Goal: Task Accomplishment & Management: Complete application form

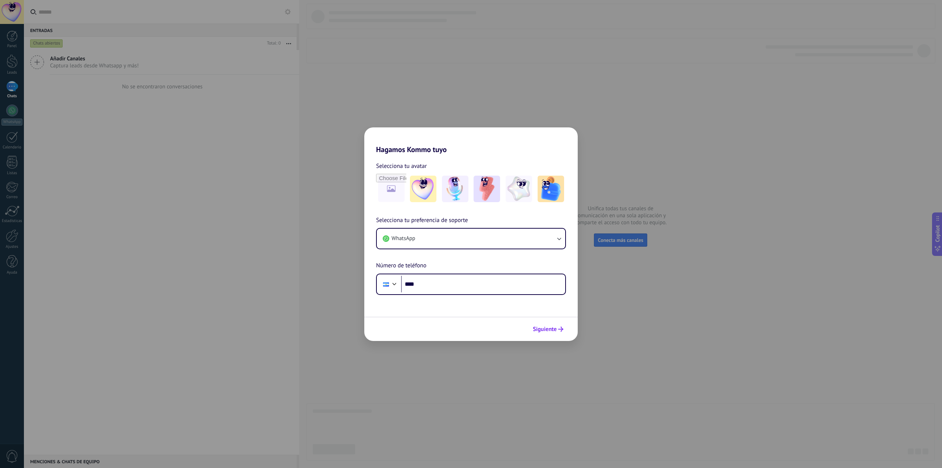
click at [557, 332] on button "Siguiente" at bounding box center [548, 329] width 37 height 13
click at [544, 327] on span "Siguiente" at bounding box center [545, 329] width 24 height 5
click at [345, 113] on div "Hagamos Kommo tuyo Selecciona tu avatar Selecciona tu preferencia de soporte Wh…" at bounding box center [471, 234] width 942 height 468
drag, startPoint x: 325, startPoint y: 145, endPoint x: 414, endPoint y: 221, distance: 117.0
click at [320, 188] on div "Hagamos Kommo tuyo Selecciona tu avatar Selecciona tu preferencia de soporte Wh…" at bounding box center [471, 234] width 942 height 468
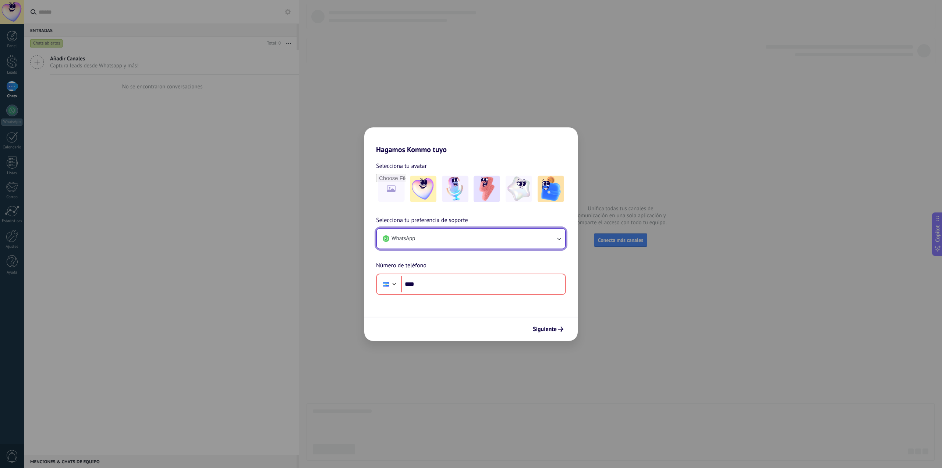
click at [474, 236] on button "WhatsApp" at bounding box center [471, 239] width 188 height 20
click at [474, 236] on li "WhatsApp" at bounding box center [470, 237] width 180 height 16
click at [392, 150] on h2 "Hagamos Kommo tuyo" at bounding box center [471, 140] width 214 height 27
